Goal: Task Accomplishment & Management: Manage account settings

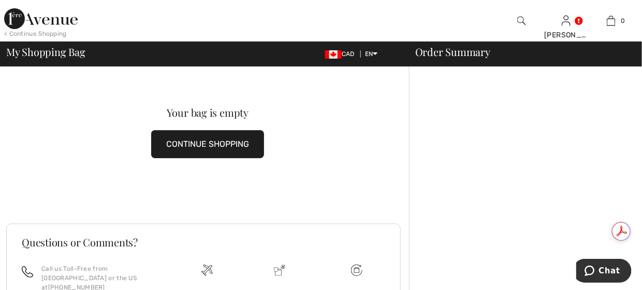
click at [12, 20] on img at bounding box center [41, 18] width 74 height 21
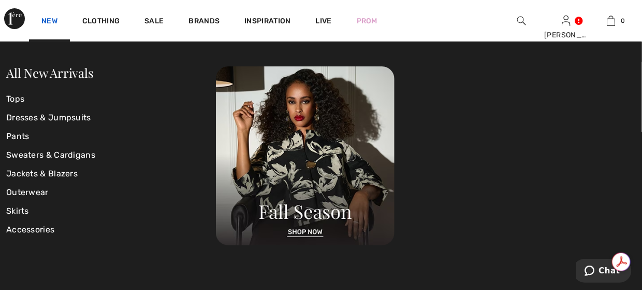
click at [52, 20] on link "New" at bounding box center [49, 22] width 16 height 11
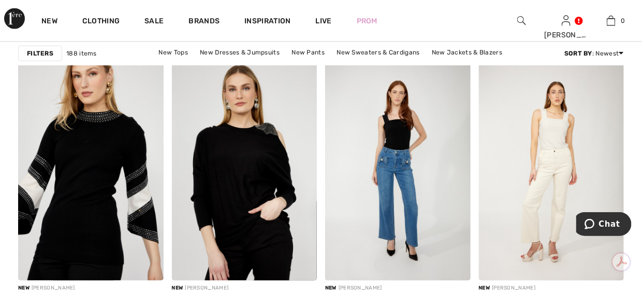
scroll to position [1606, 0]
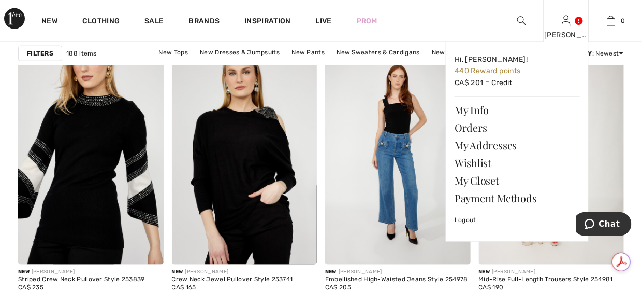
click at [568, 21] on img at bounding box center [566, 21] width 9 height 12
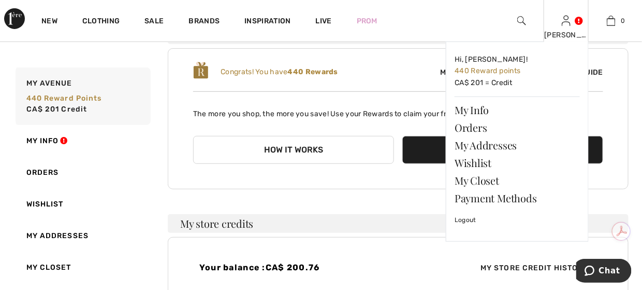
scroll to position [52, 0]
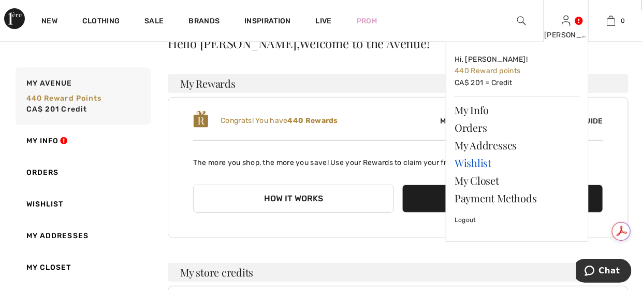
click at [482, 160] on link "Wishlist" at bounding box center [517, 163] width 125 height 18
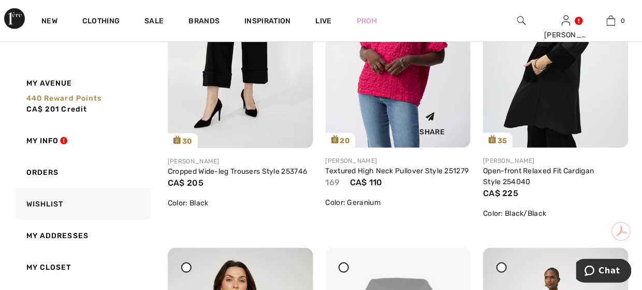
scroll to position [1606, 0]
